Goal: Information Seeking & Learning: Check status

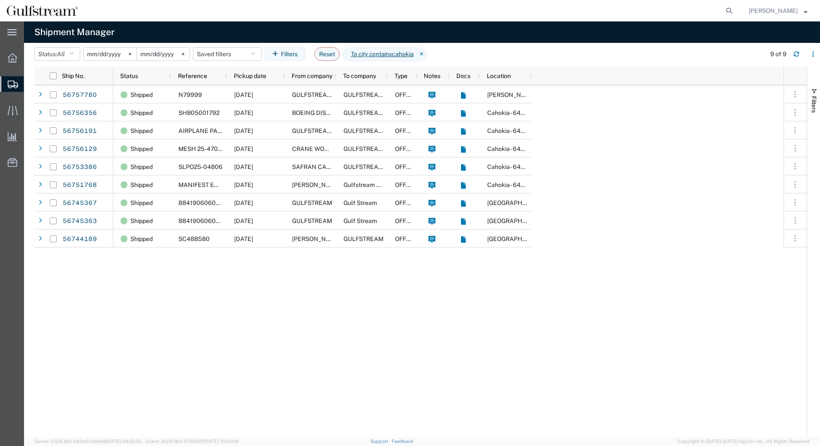
click at [427, 51] on icon at bounding box center [422, 55] width 10 height 14
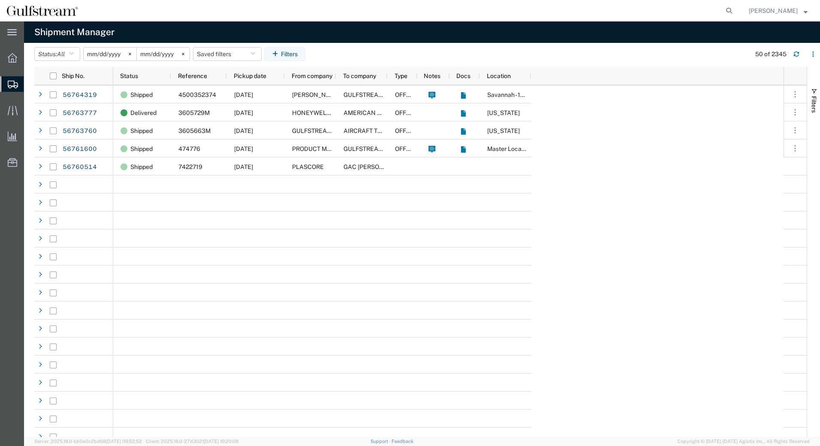
click at [112, 53] on input "[DATE]" at bounding box center [110, 54] width 53 height 13
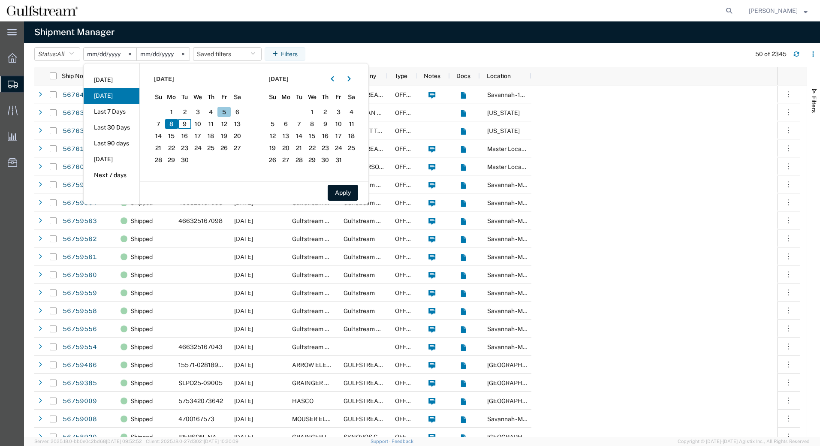
click at [227, 112] on span "5" at bounding box center [223, 112] width 13 height 10
click at [349, 190] on button "Apply" at bounding box center [343, 193] width 30 height 16
type input "[DATE]"
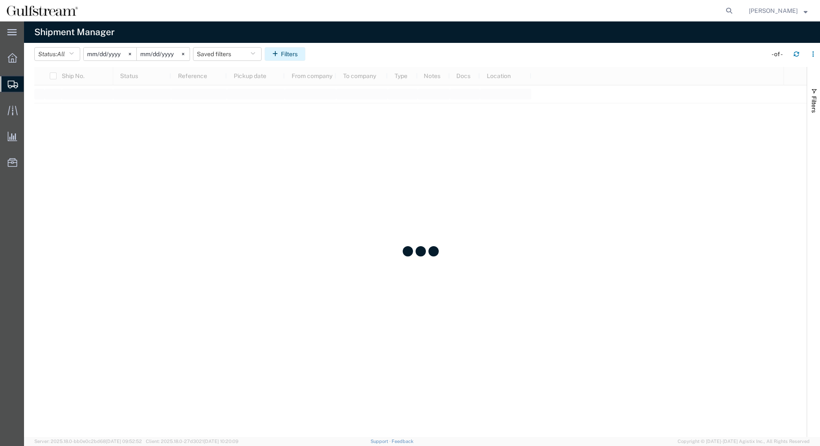
click at [281, 56] on icon "button" at bounding box center [276, 54] width 9 height 6
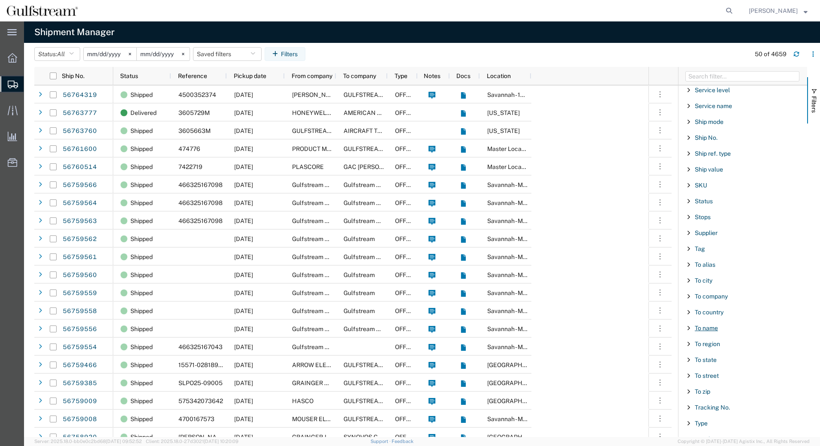
scroll to position [696, 0]
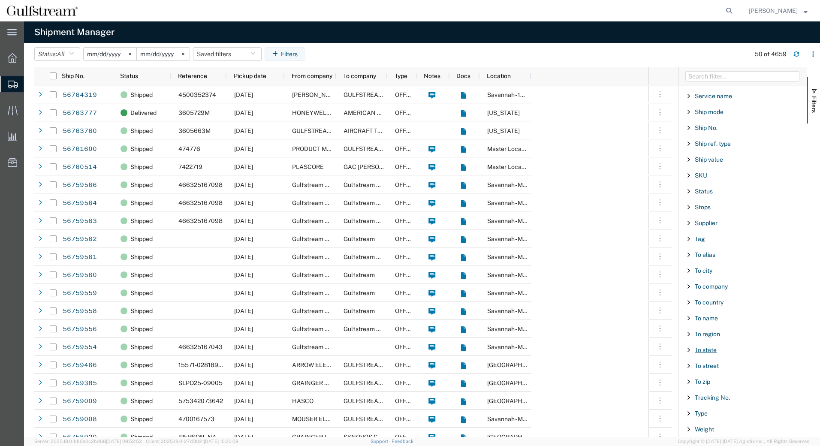
click at [707, 352] on span "To state" at bounding box center [706, 350] width 22 height 7
click at [712, 392] on input "Filter List 66 Filters" at bounding box center [746, 394] width 112 height 14
type input "[US_STATE]"
click at [691, 427] on label "[US_STATE], [GEOGRAPHIC_DATA]" at bounding box center [746, 427] width 112 height 13
click input "[US_STATE], [GEOGRAPHIC_DATA]" at bounding box center [0, 0] width 0 height 0
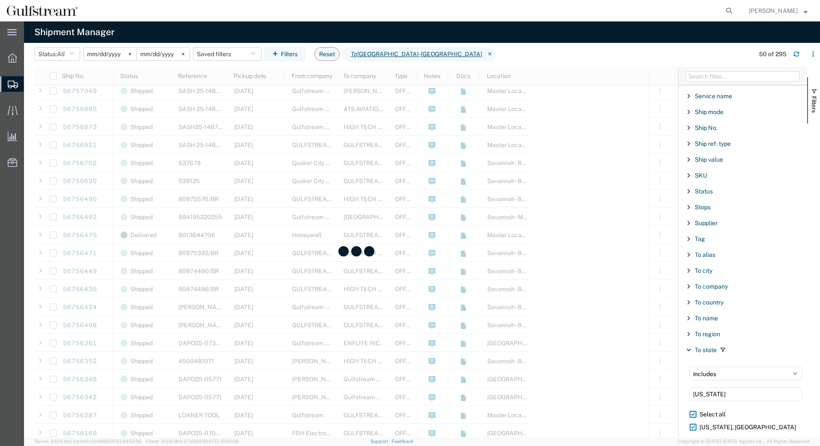
scroll to position [515, 0]
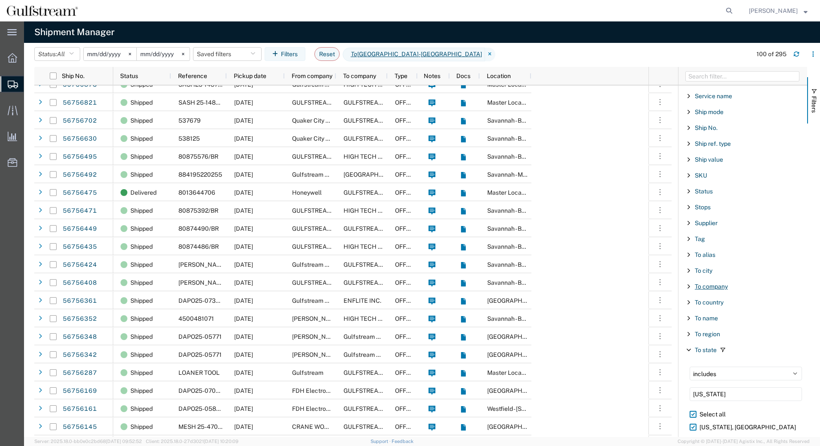
click at [713, 284] on span "To company" at bounding box center [711, 286] width 33 height 7
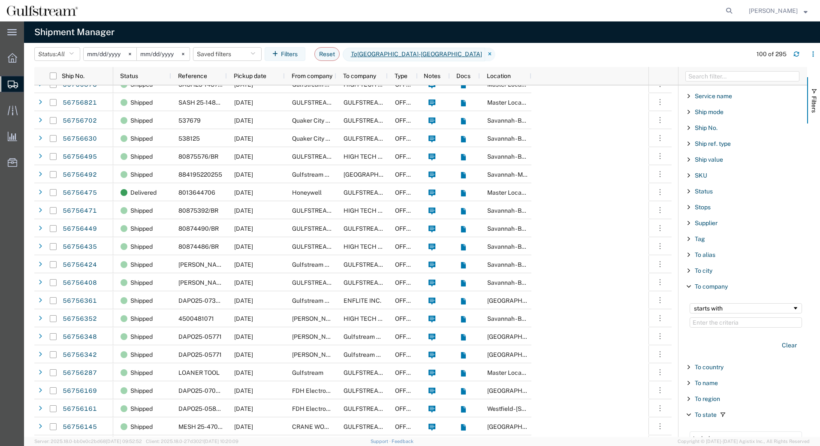
click at [708, 323] on input "Filter Value" at bounding box center [746, 322] width 112 height 10
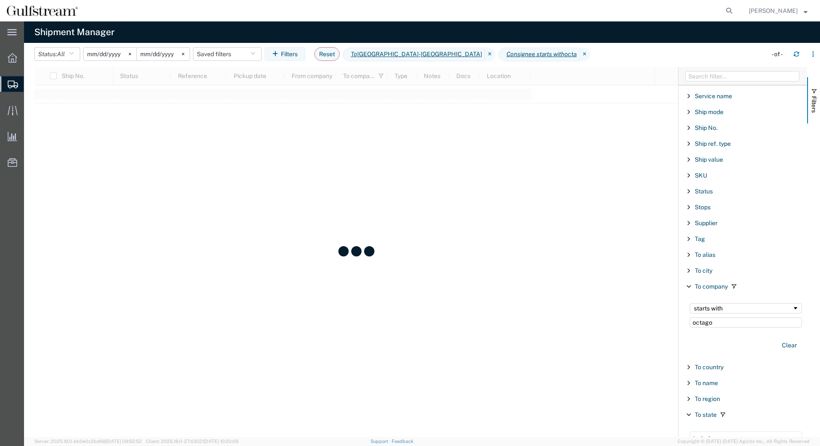
type input "octagon"
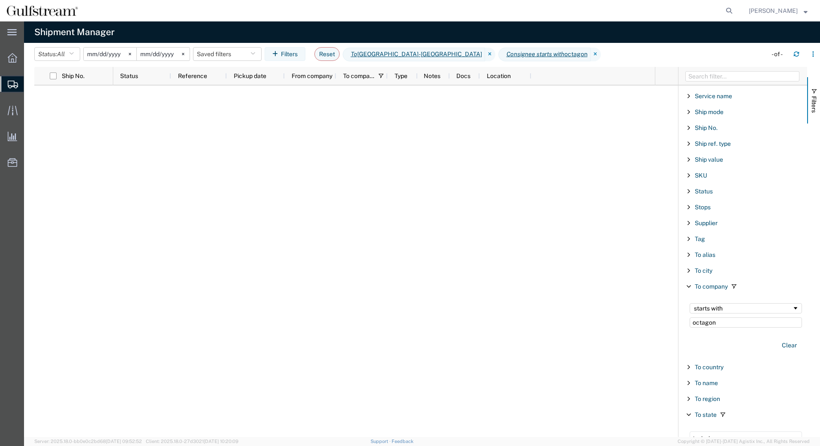
drag, startPoint x: 723, startPoint y: 322, endPoint x: 682, endPoint y: 317, distance: 40.6
click at [682, 317] on div "starts with octagon Clear" at bounding box center [744, 328] width 126 height 60
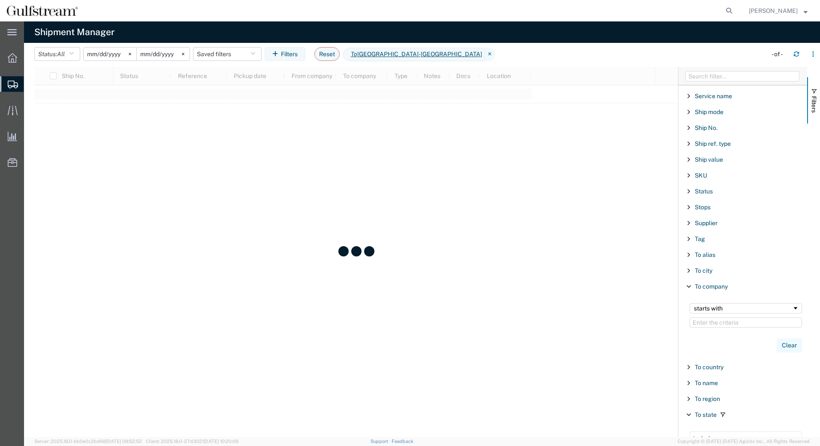
click at [782, 344] on button "Clear" at bounding box center [789, 345] width 25 height 14
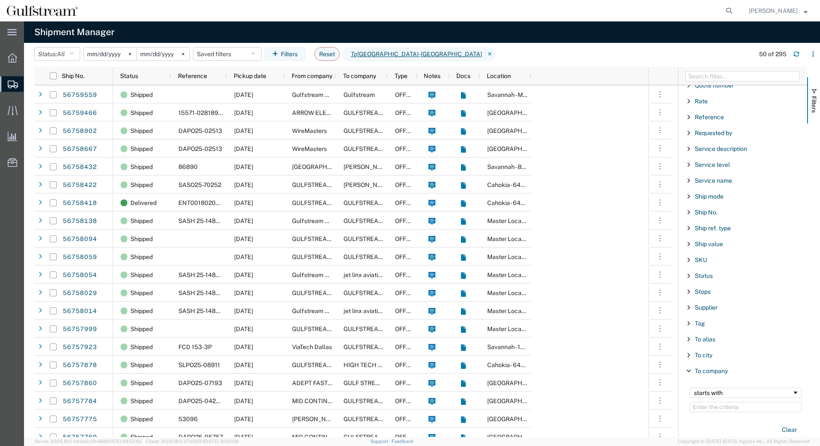
scroll to position [607, 0]
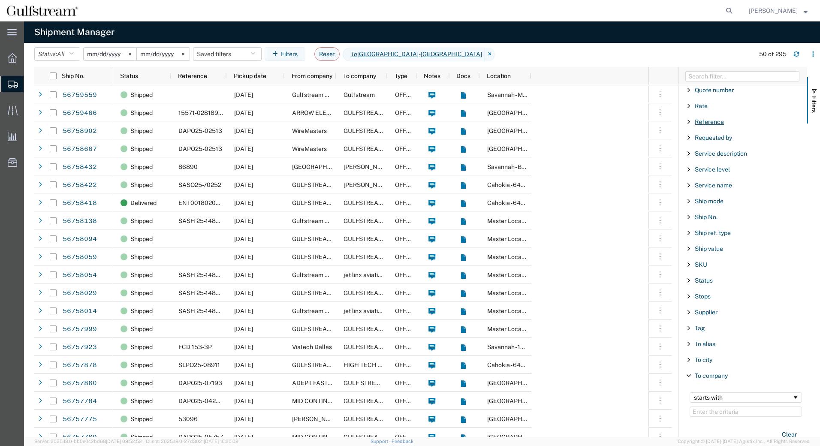
click at [707, 122] on span "Reference" at bounding box center [709, 121] width 29 height 7
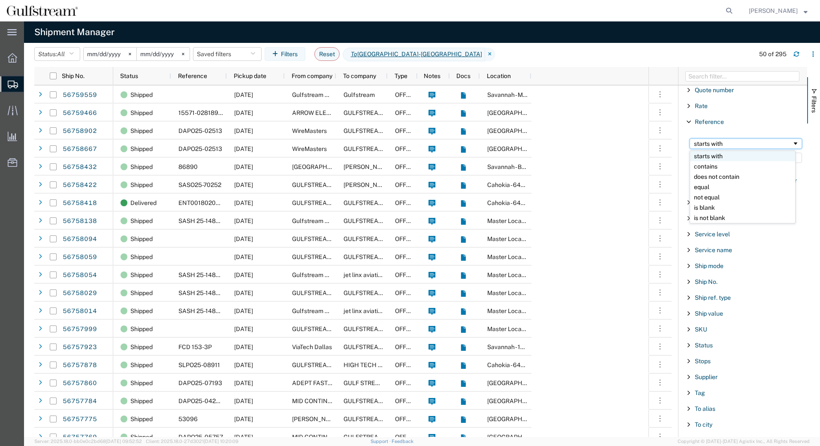
click at [720, 144] on div "starts with" at bounding box center [743, 143] width 98 height 7
click at [709, 160] on input "Filter Value" at bounding box center [746, 158] width 112 height 10
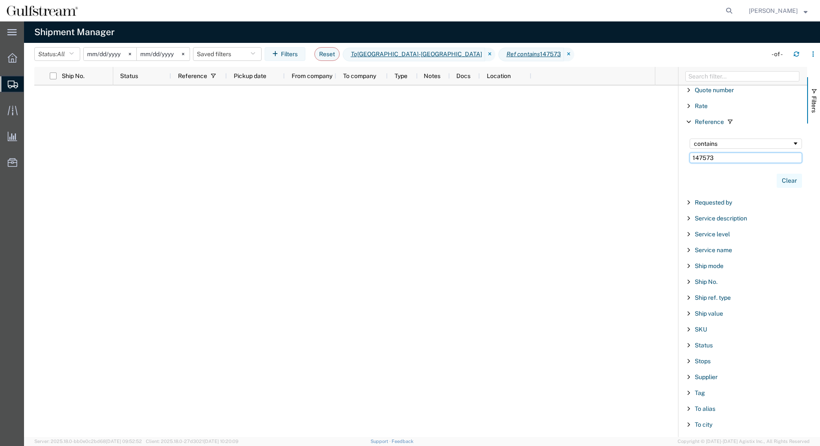
type input "147573"
click at [779, 179] on button "Clear" at bounding box center [789, 181] width 25 height 14
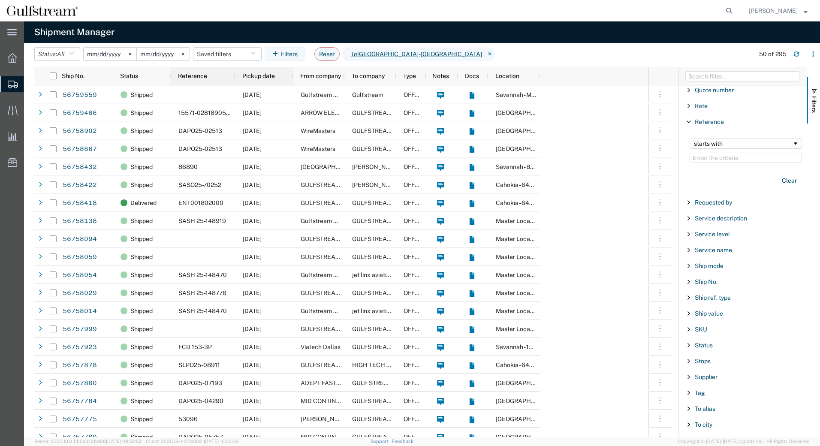
drag, startPoint x: 226, startPoint y: 75, endPoint x: 266, endPoint y: 82, distance: 40.9
click at [237, 79] on div at bounding box center [234, 76] width 3 height 18
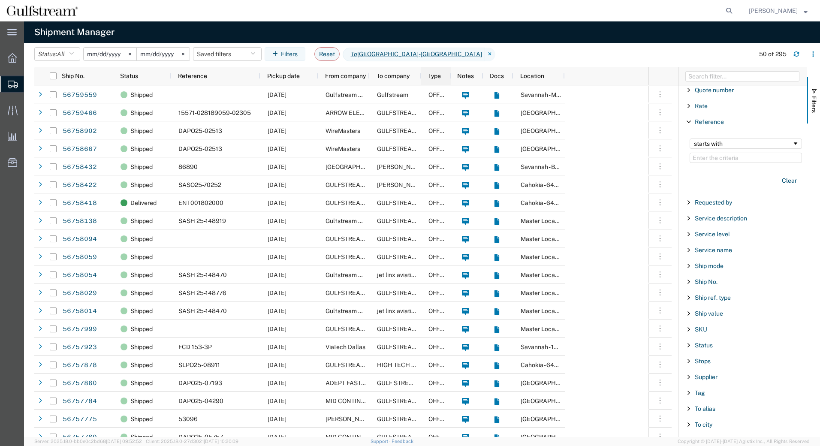
drag, startPoint x: 418, startPoint y: 76, endPoint x: 447, endPoint y: 79, distance: 29.4
click at [447, 79] on div "Status Reference Pickup date From company To company Type Notes Docs Location" at bounding box center [339, 76] width 452 height 18
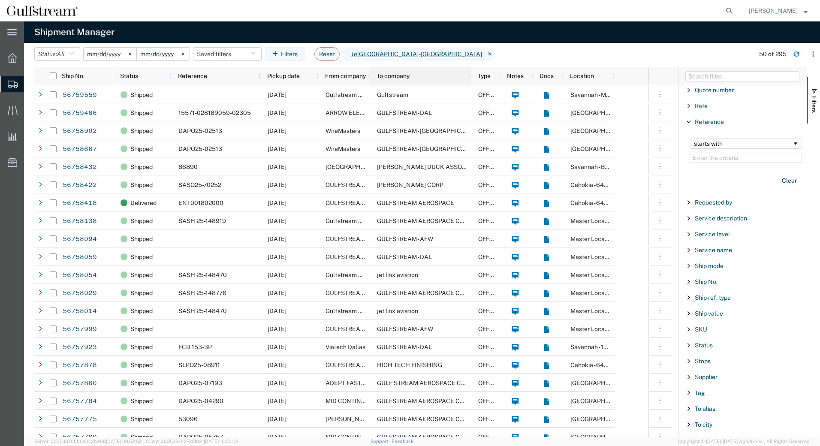
drag, startPoint x: 419, startPoint y: 75, endPoint x: 473, endPoint y: 78, distance: 54.1
click at [472, 78] on div at bounding box center [470, 76] width 3 height 18
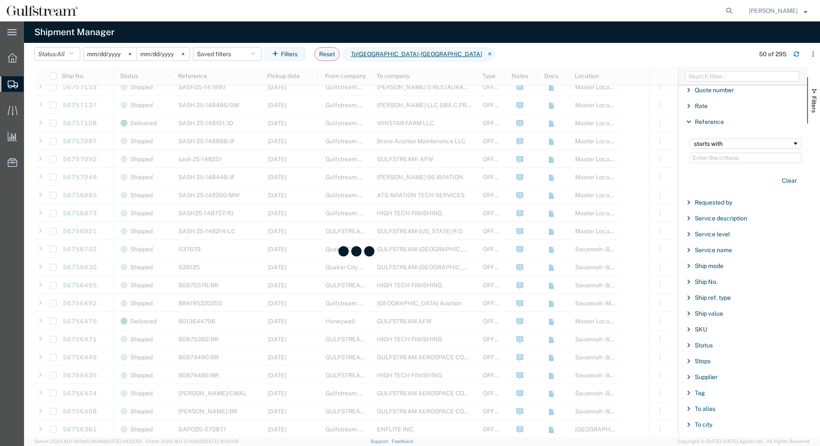
scroll to position [429, 0]
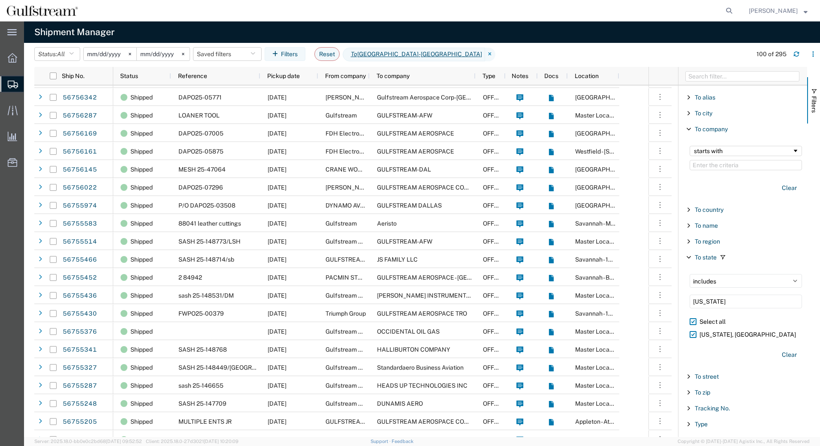
scroll to position [929, 0]
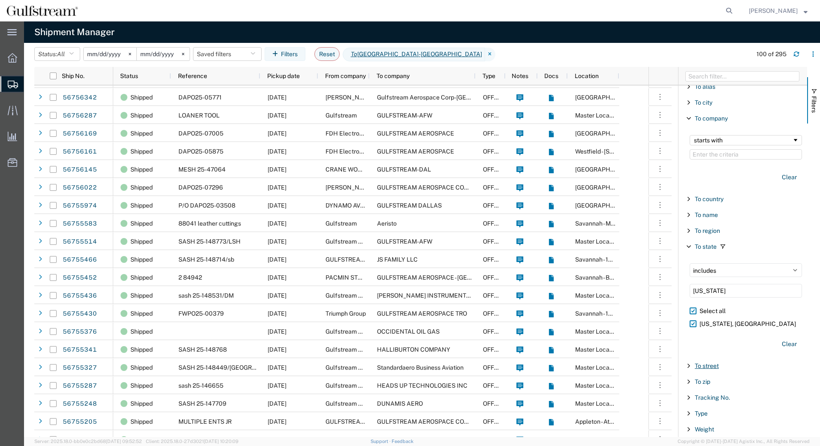
click at [707, 368] on span "To street" at bounding box center [707, 365] width 24 height 7
click at [711, 386] on div "starts with" at bounding box center [743, 387] width 98 height 7
click at [703, 401] on input "Filter Value" at bounding box center [746, 402] width 112 height 10
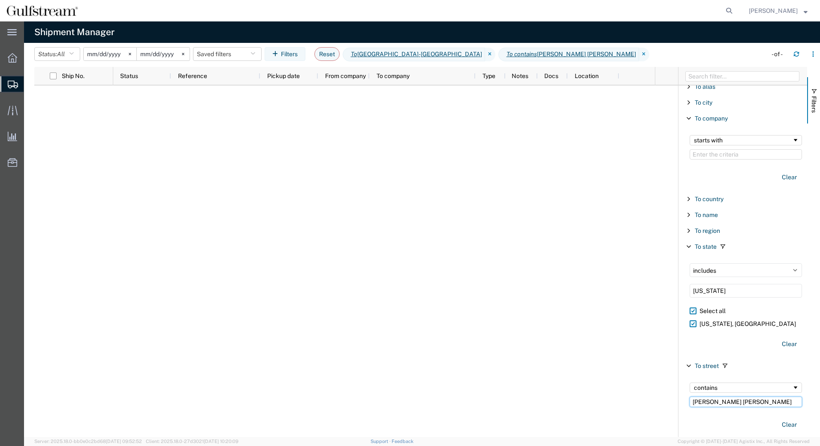
type input "[PERSON_NAME] [PERSON_NAME]"
